Goal: Transaction & Acquisition: Subscribe to service/newsletter

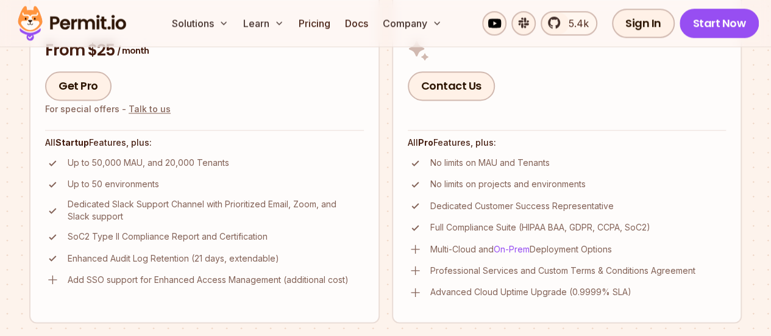
scroll to position [790, 0]
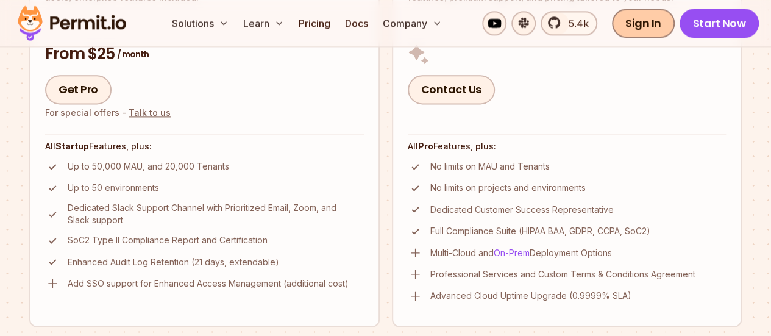
click at [635, 30] on link "Sign In" at bounding box center [643, 23] width 63 height 29
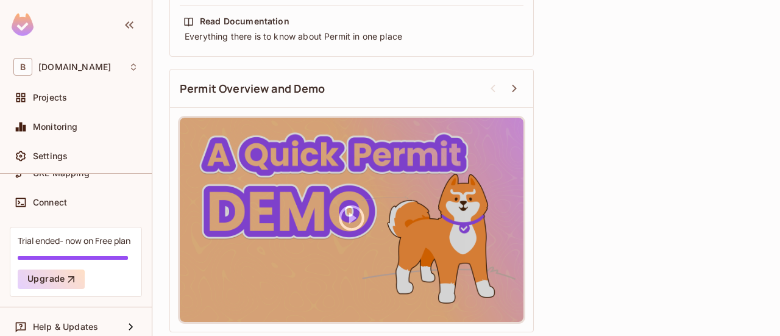
scroll to position [213, 0]
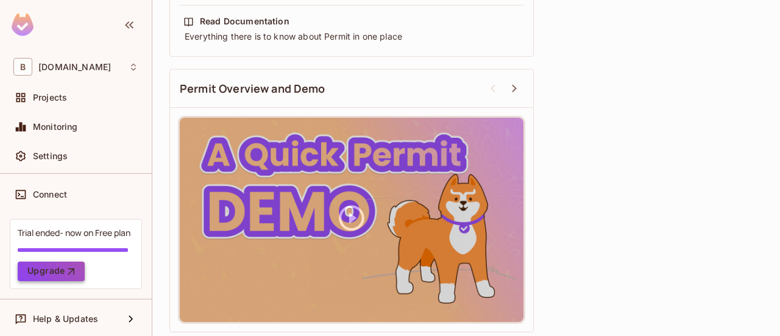
click at [54, 268] on button "Upgrade" at bounding box center [51, 271] width 67 height 20
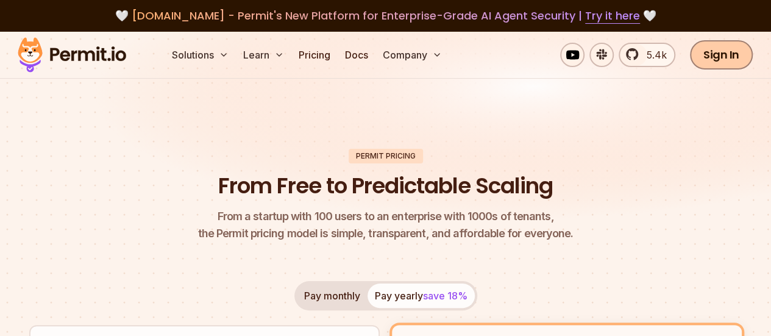
click at [708, 61] on link "Sign In" at bounding box center [721, 54] width 63 height 29
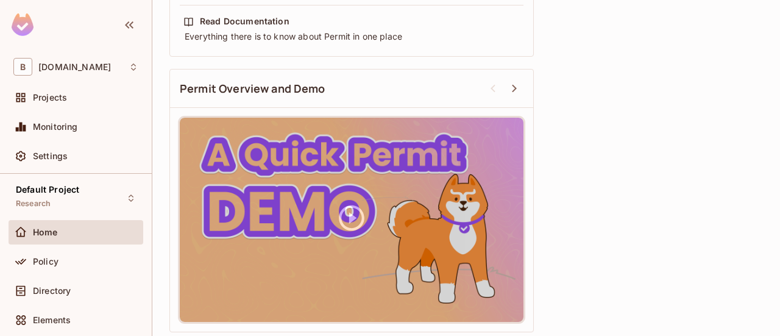
scroll to position [213, 0]
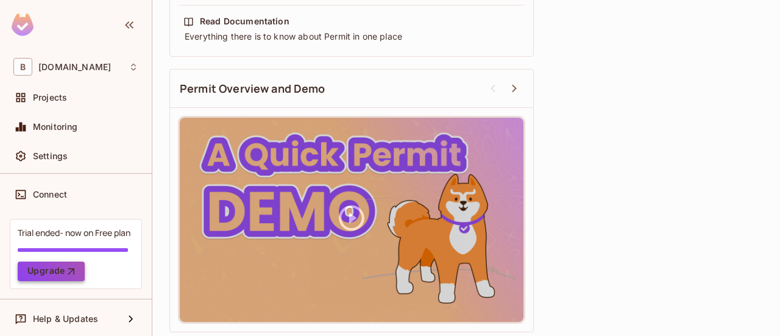
click at [56, 264] on button "Upgrade" at bounding box center [51, 271] width 67 height 20
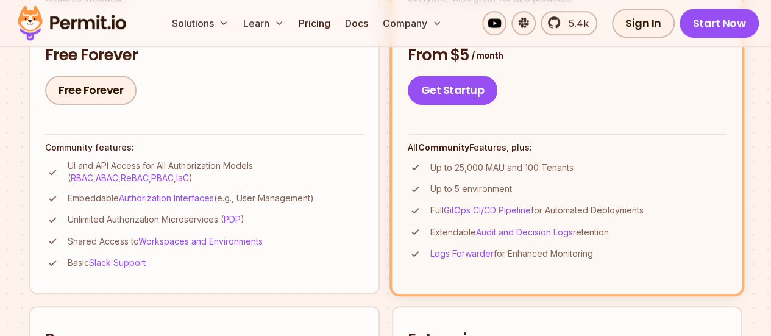
scroll to position [405, 0]
click at [408, 94] on link "Get Startup" at bounding box center [453, 89] width 90 height 29
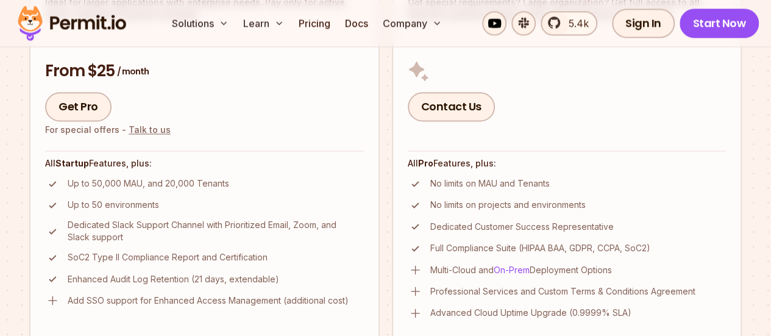
scroll to position [790, 0]
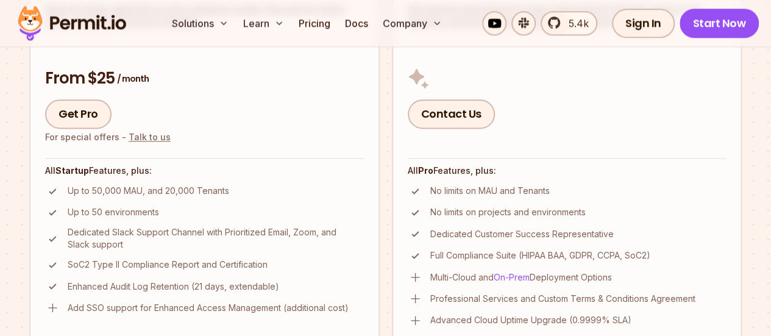
scroll to position [767, 0]
